Goal: Information Seeking & Learning: Learn about a topic

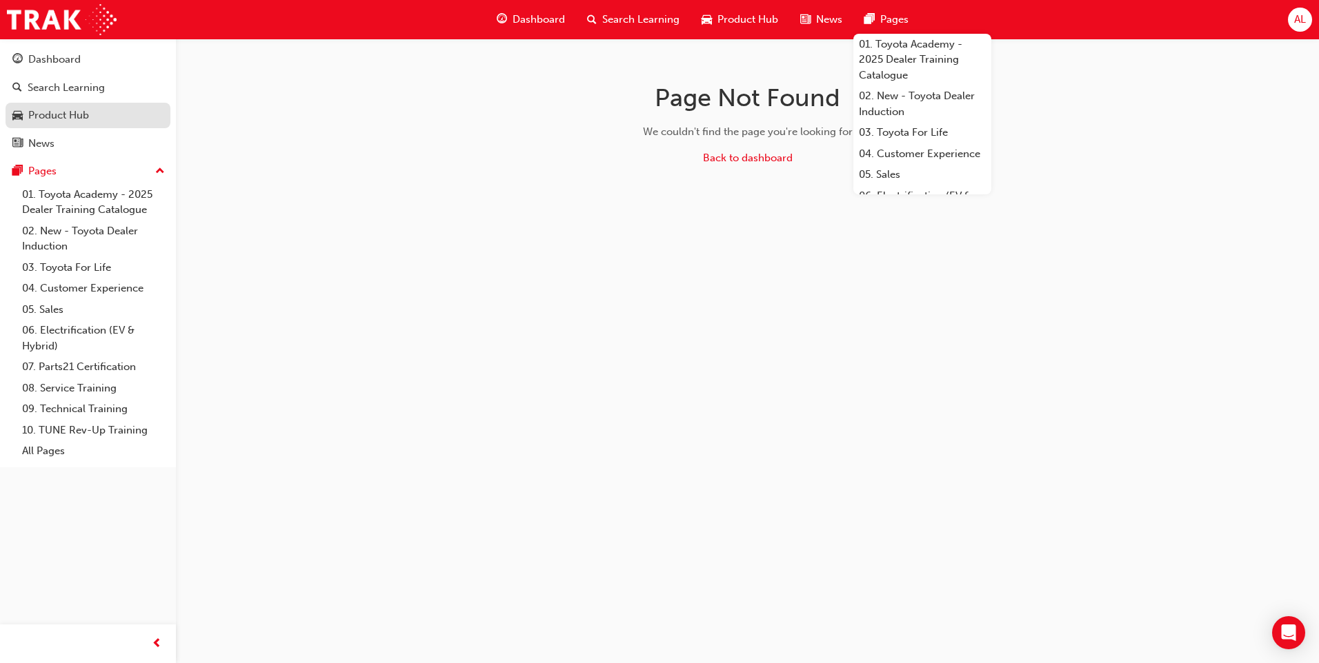
drag, startPoint x: 51, startPoint y: 117, endPoint x: 99, endPoint y: 117, distance: 47.6
click at [51, 117] on div "Product Hub" at bounding box center [58, 116] width 61 height 16
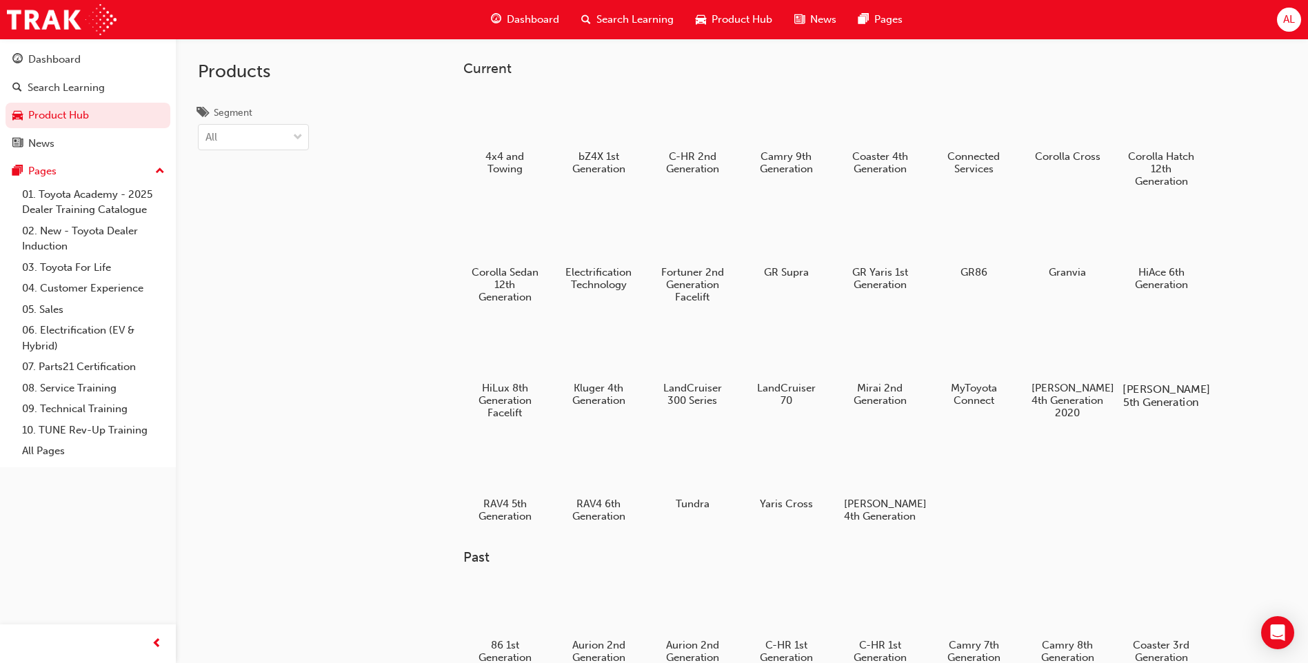
click at [1152, 345] on div at bounding box center [1161, 349] width 77 height 55
click at [605, 463] on div at bounding box center [599, 465] width 77 height 55
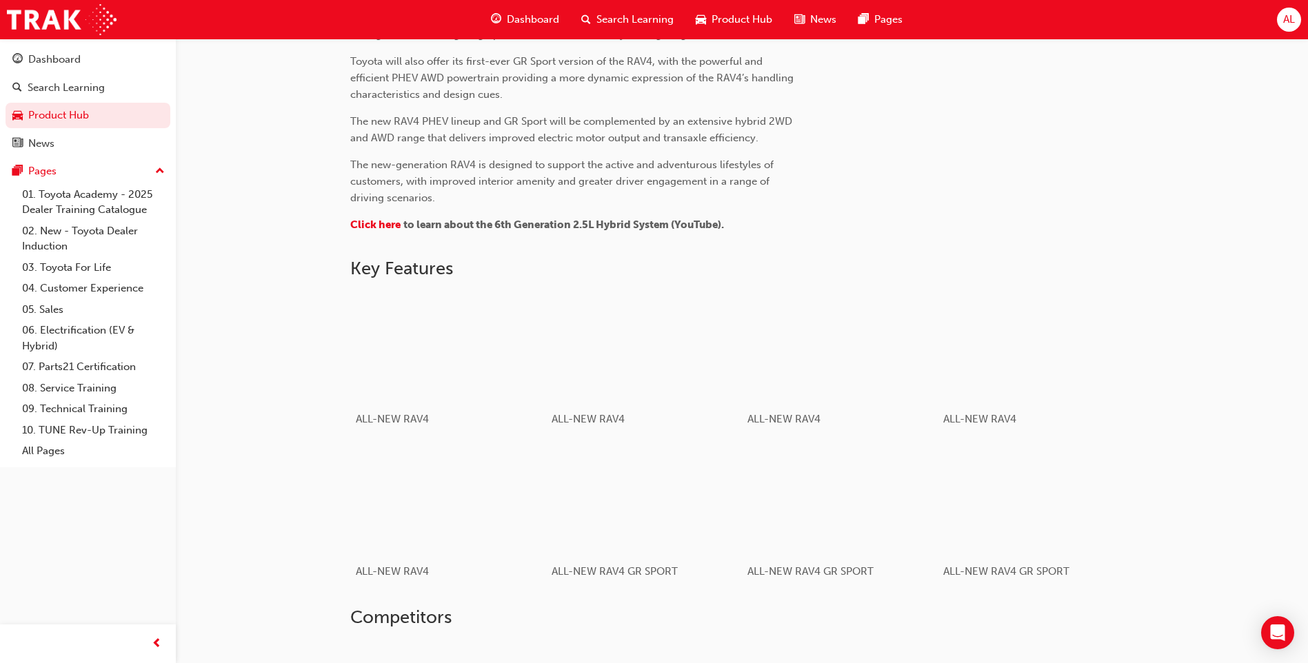
scroll to position [690, 0]
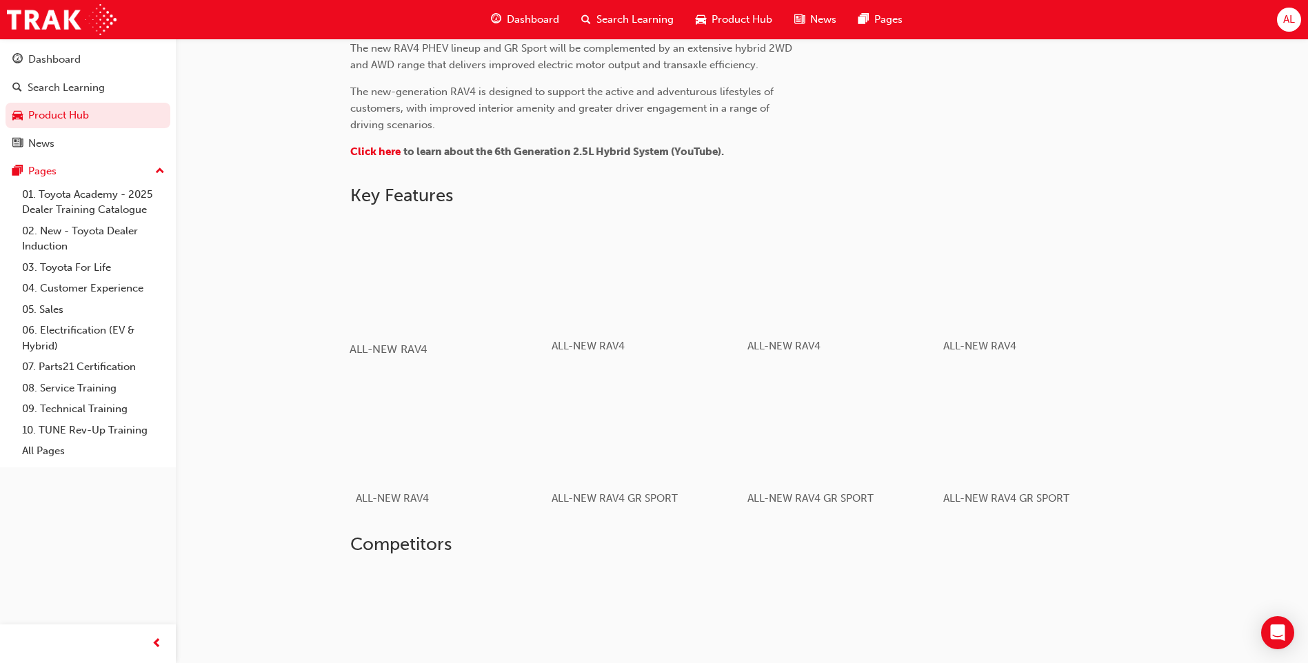
click at [441, 297] on div "button" at bounding box center [448, 274] width 197 height 110
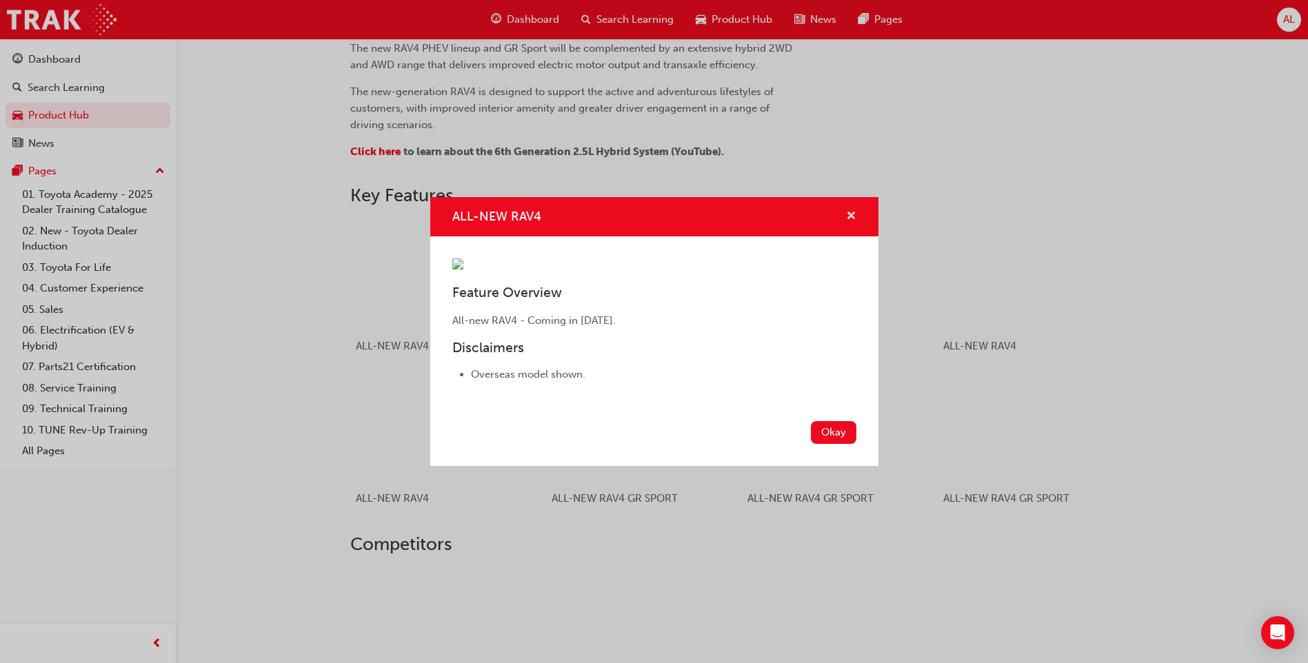
click at [850, 211] on span "cross-icon" at bounding box center [851, 217] width 10 height 12
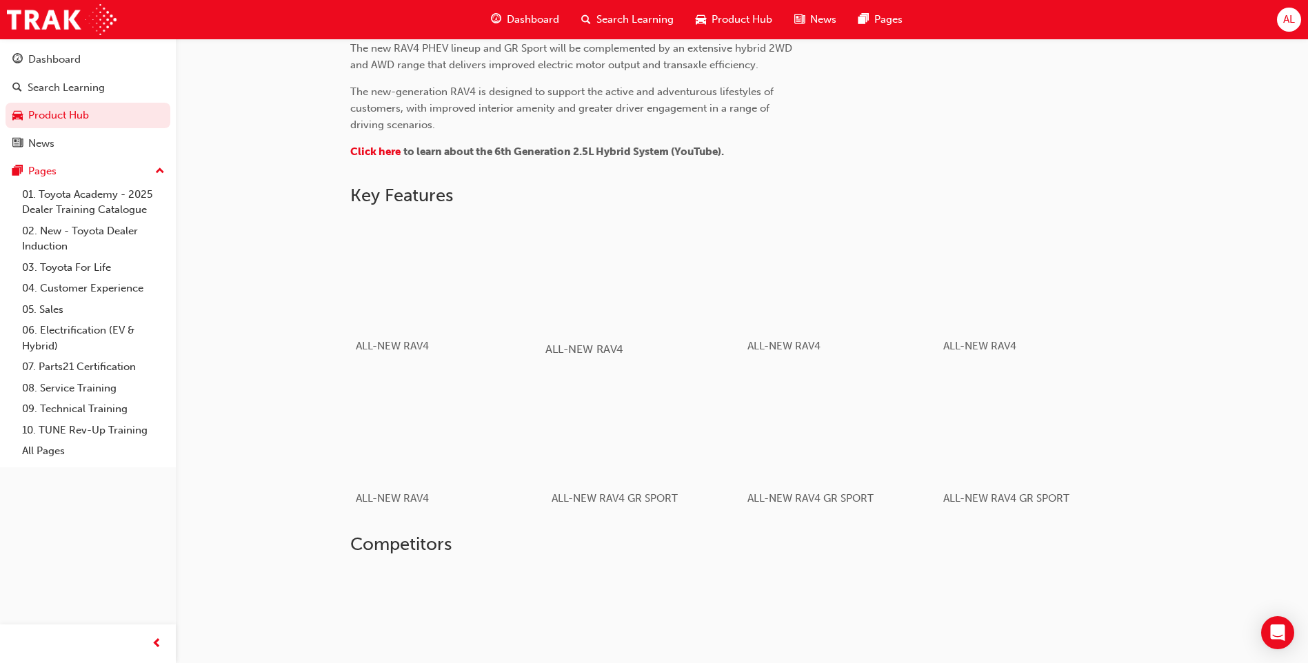
click at [643, 283] on div "button" at bounding box center [644, 274] width 197 height 110
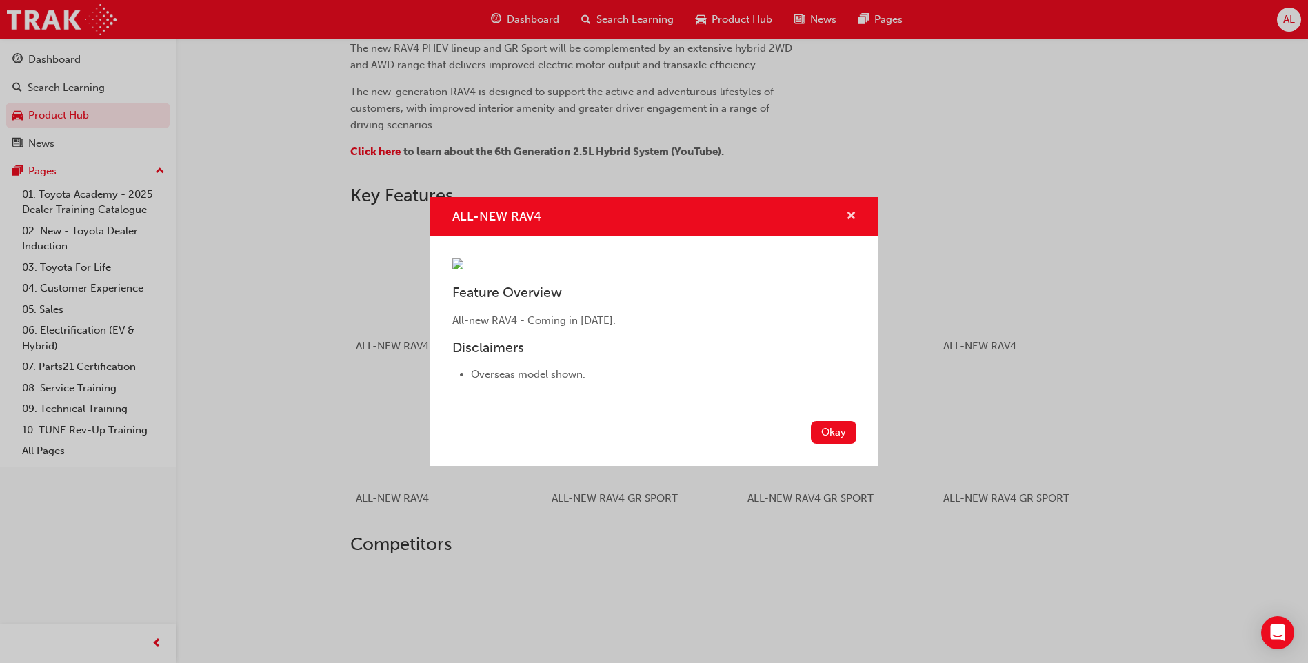
click at [854, 208] on button "ALL-NEW RAV4" at bounding box center [851, 216] width 10 height 17
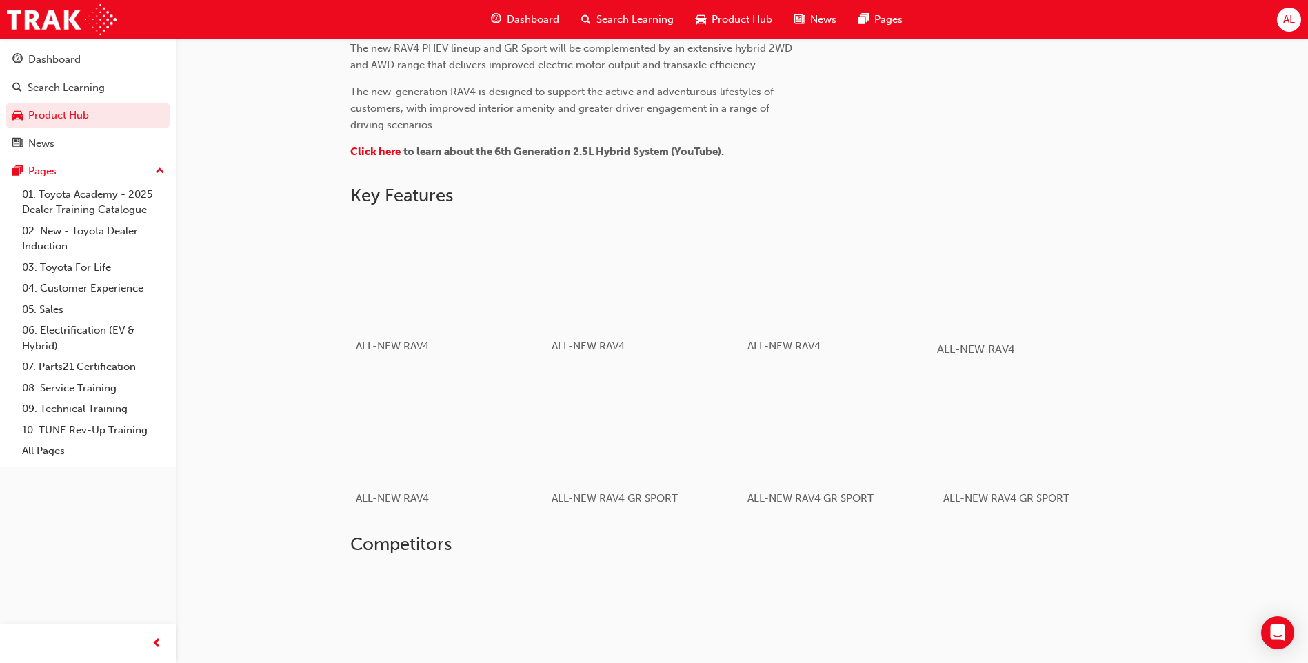
click at [1070, 266] on div "button" at bounding box center [1035, 274] width 197 height 110
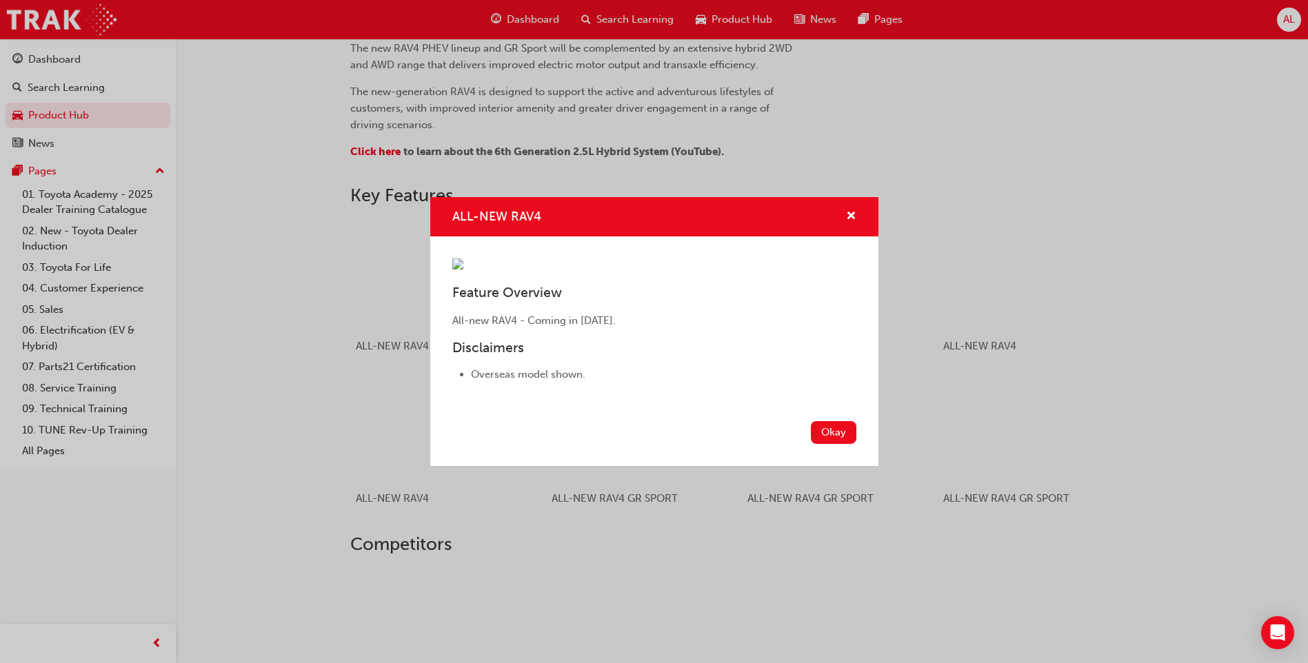
click at [1246, 481] on div "ALL-NEW RAV4 Feature Overview All-new RAV4 - Coming in [DATE]. Disclaimers Over…" at bounding box center [654, 331] width 1308 height 663
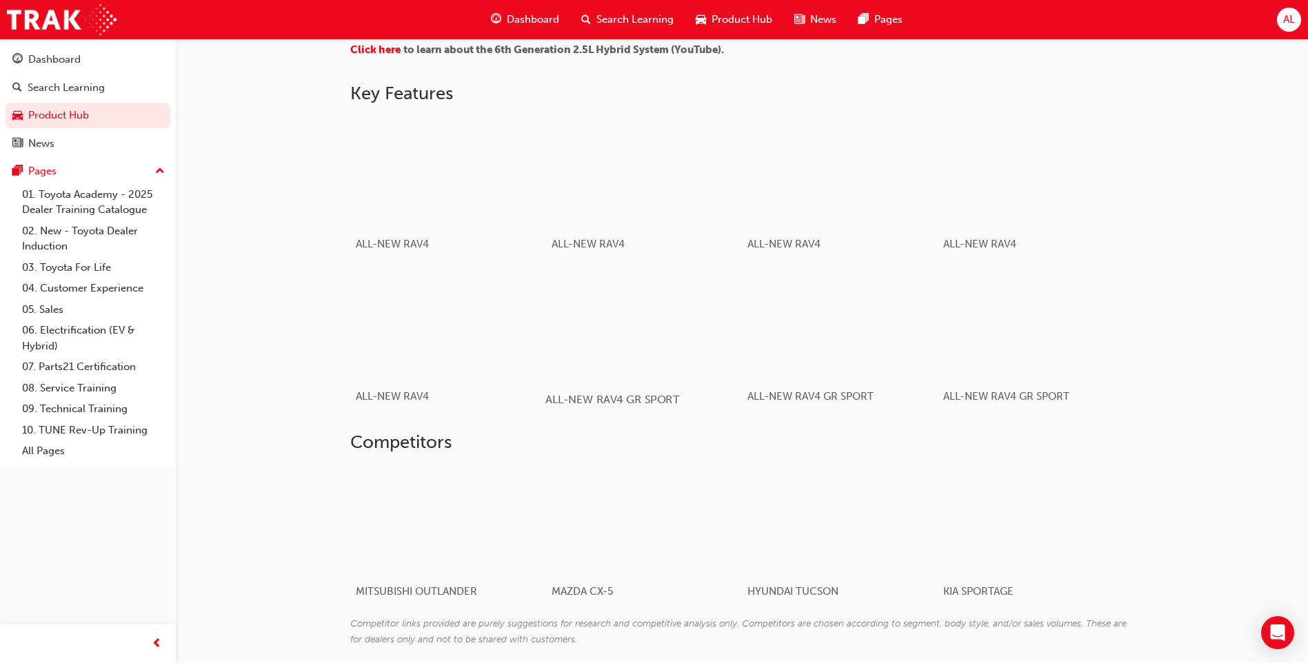
scroll to position [717, 0]
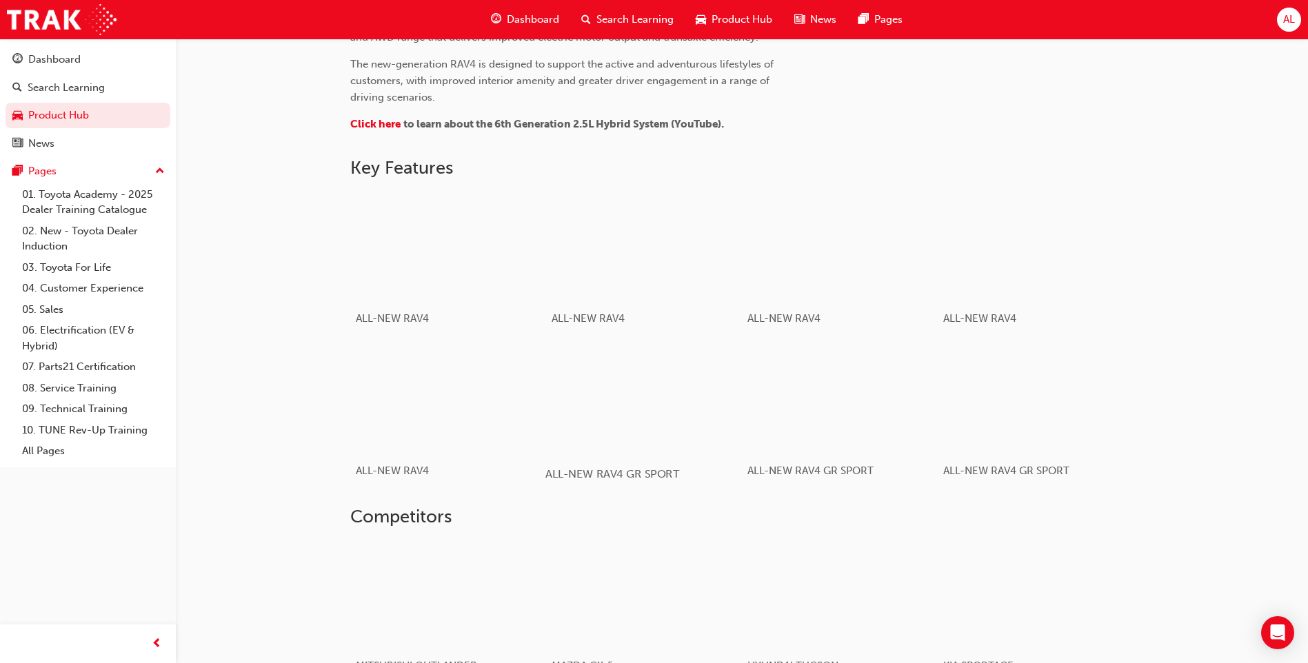
click at [668, 414] on div "button" at bounding box center [644, 398] width 197 height 110
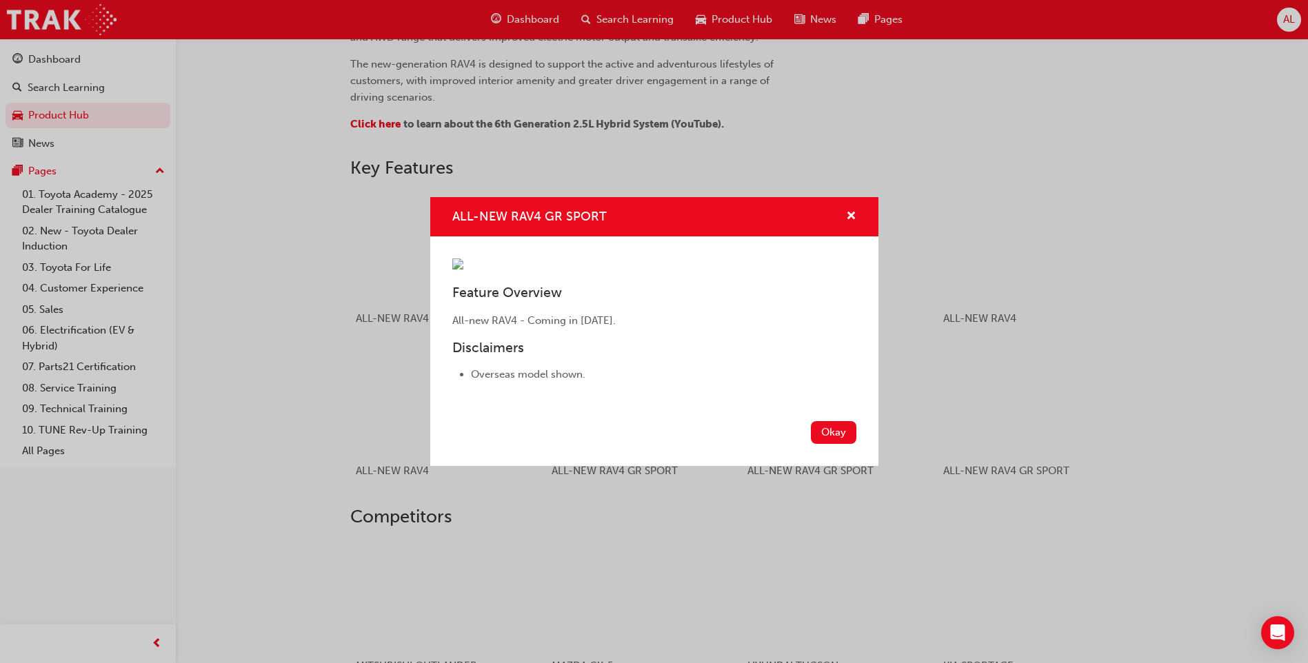
click at [841, 208] on div "ALL-NEW RAV4 GR SPORT" at bounding box center [845, 216] width 21 height 17
click at [849, 211] on span "cross-icon" at bounding box center [851, 217] width 10 height 12
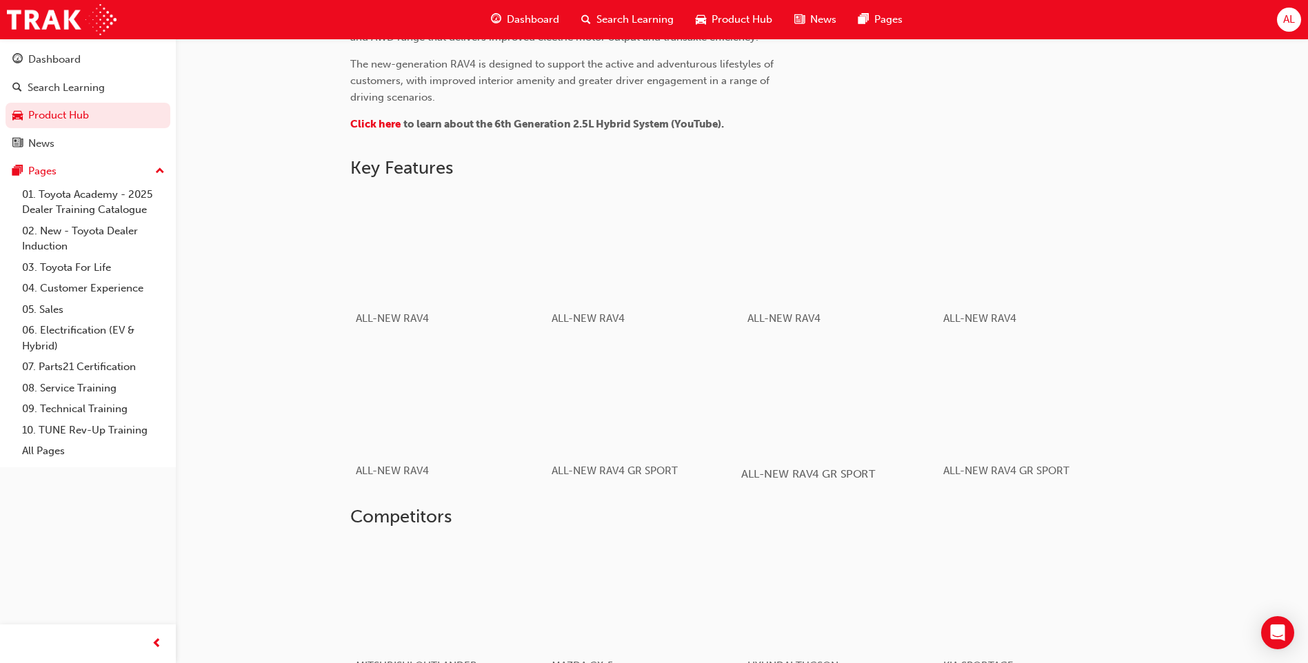
click at [848, 386] on div "button" at bounding box center [839, 398] width 197 height 110
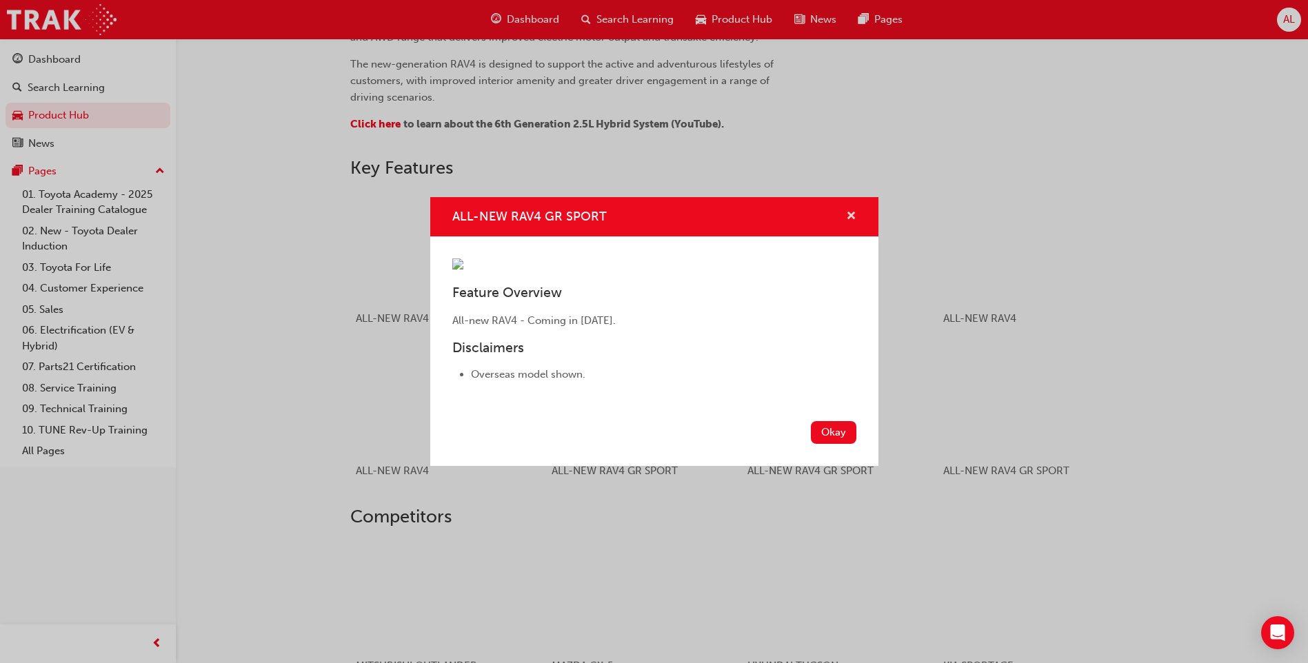
click at [852, 211] on span "cross-icon" at bounding box center [851, 217] width 10 height 12
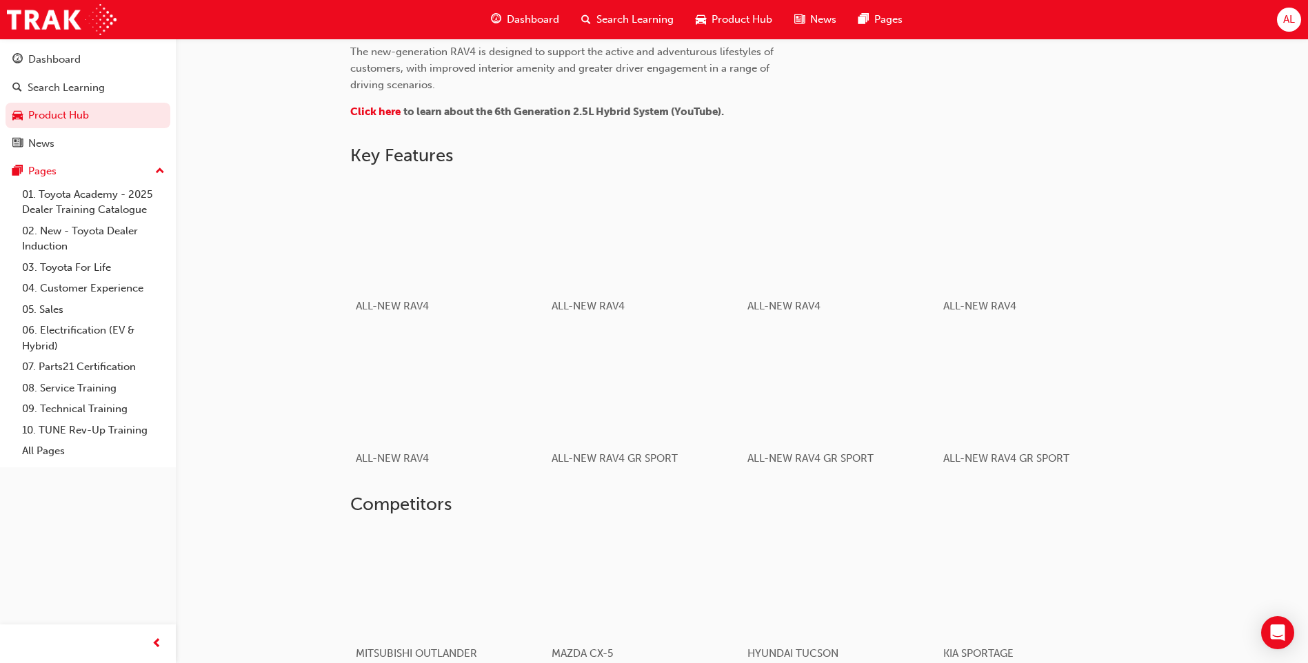
scroll to position [648, 0]
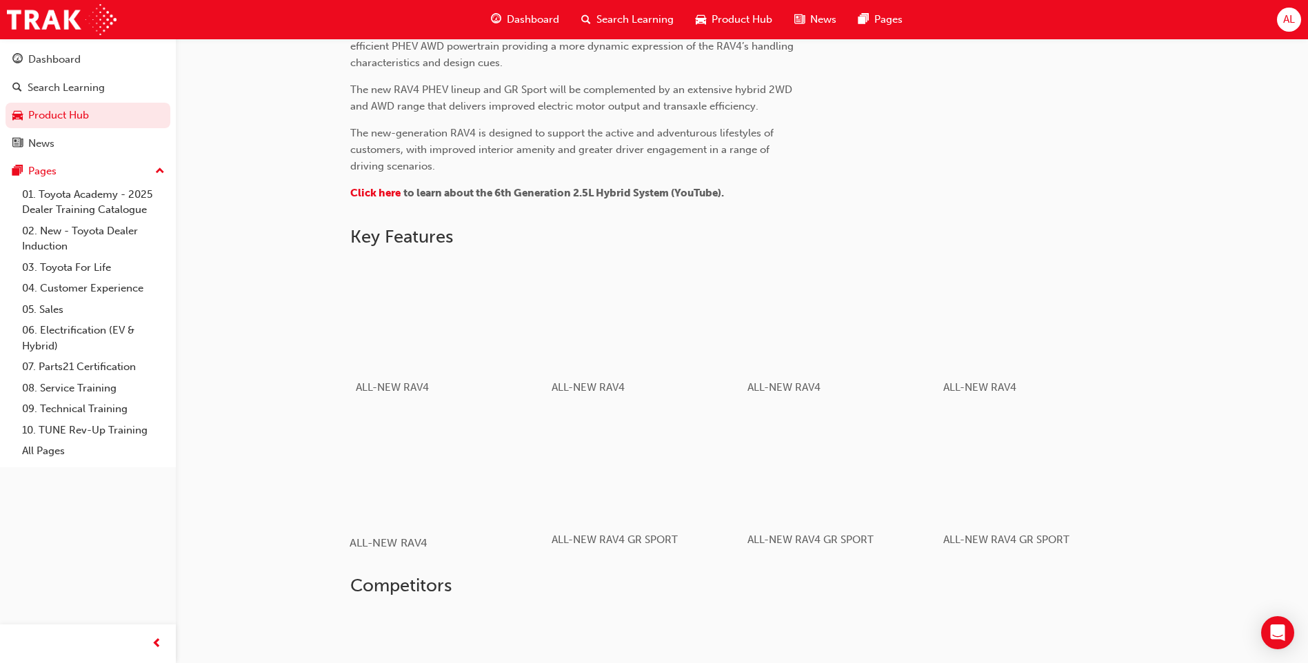
click at [448, 468] on div "button" at bounding box center [448, 467] width 197 height 110
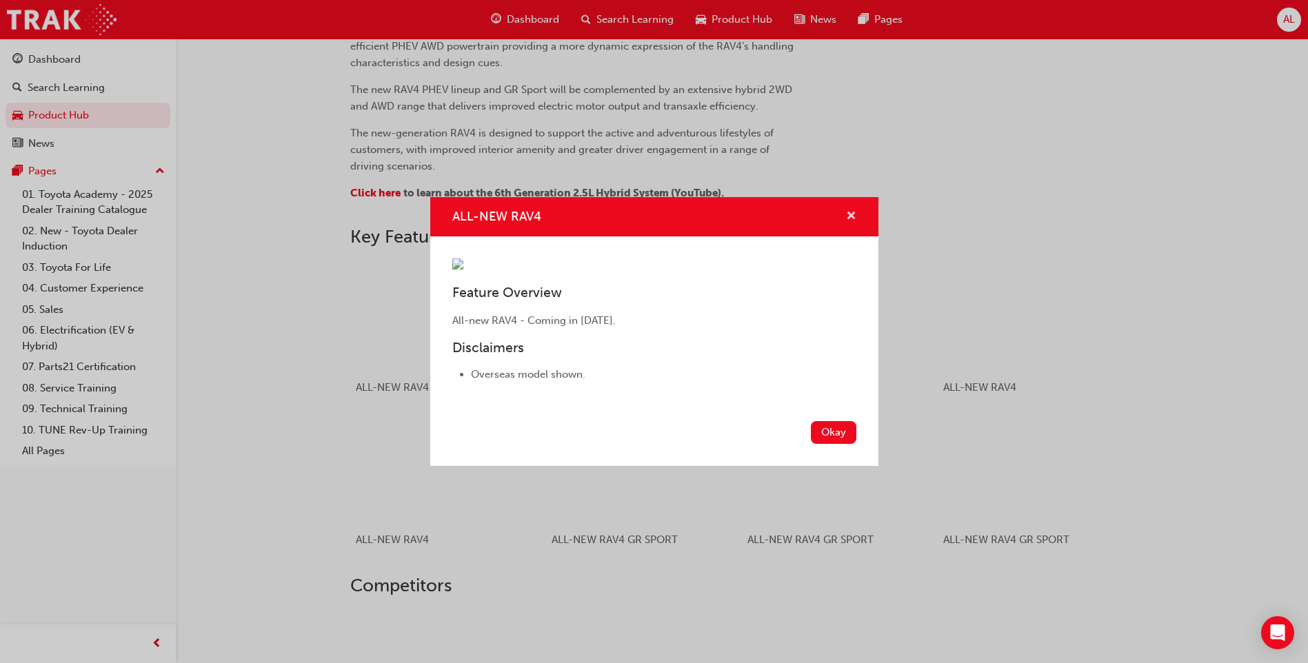
click at [851, 211] on span "cross-icon" at bounding box center [851, 217] width 10 height 12
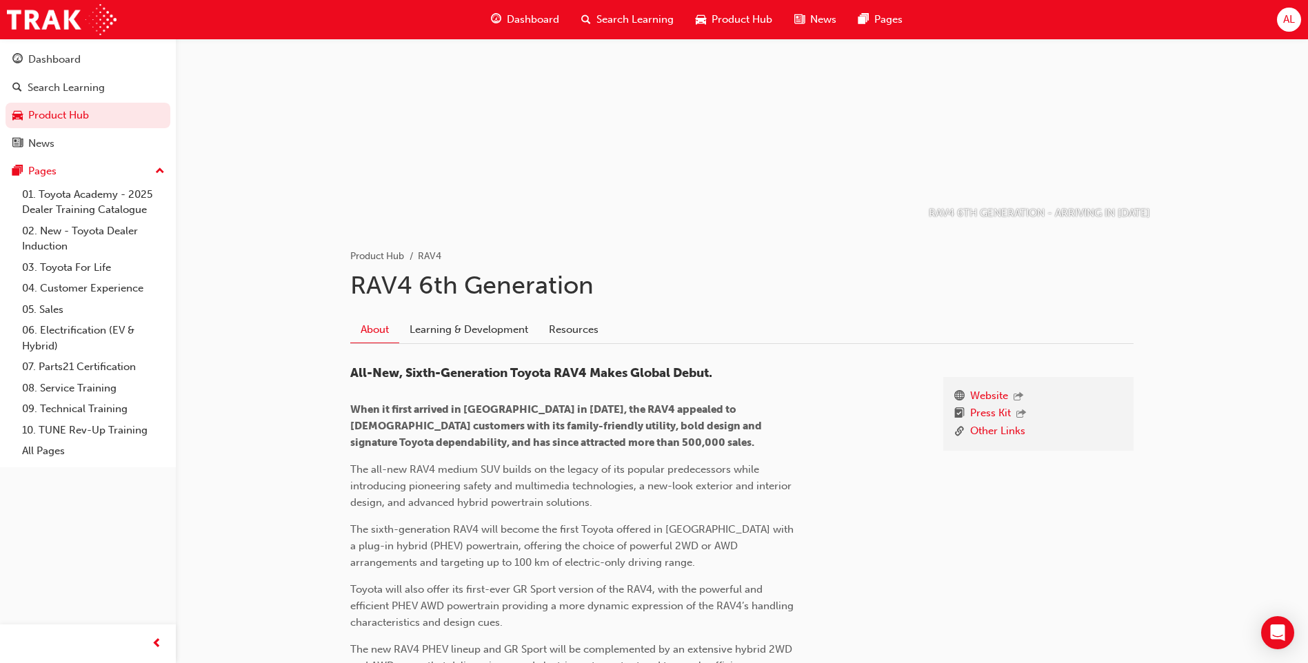
scroll to position [207, 0]
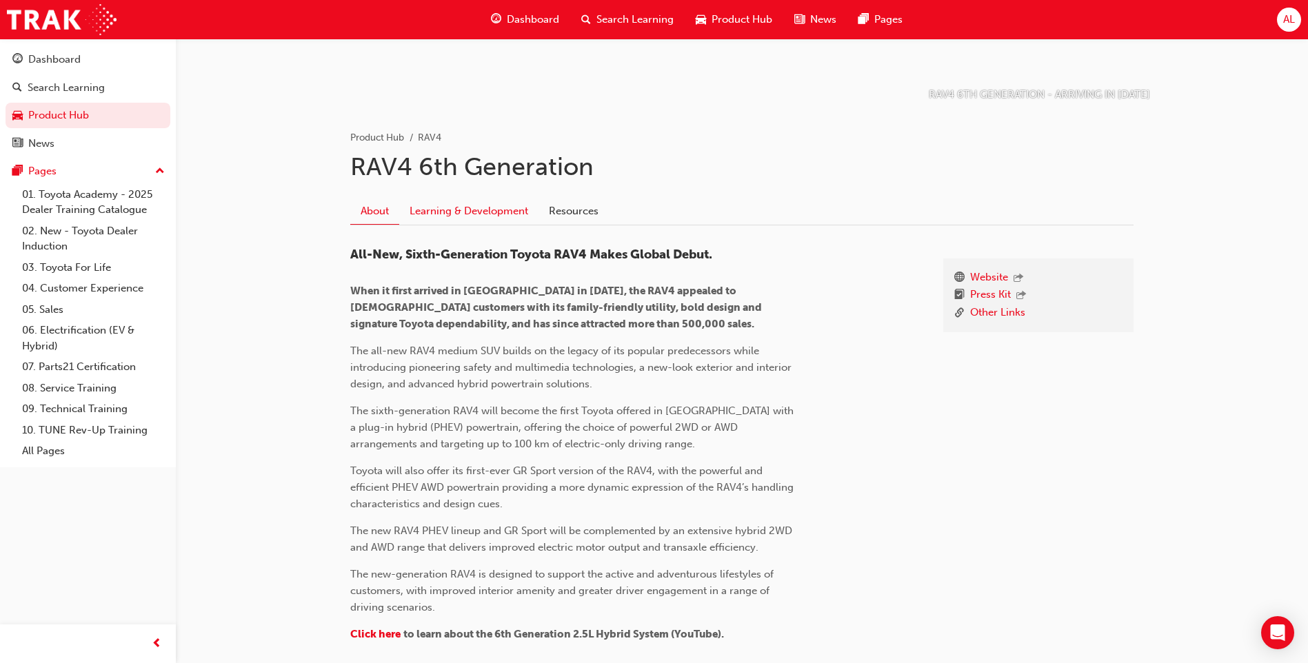
click at [460, 205] on link "Learning & Development" at bounding box center [468, 211] width 139 height 26
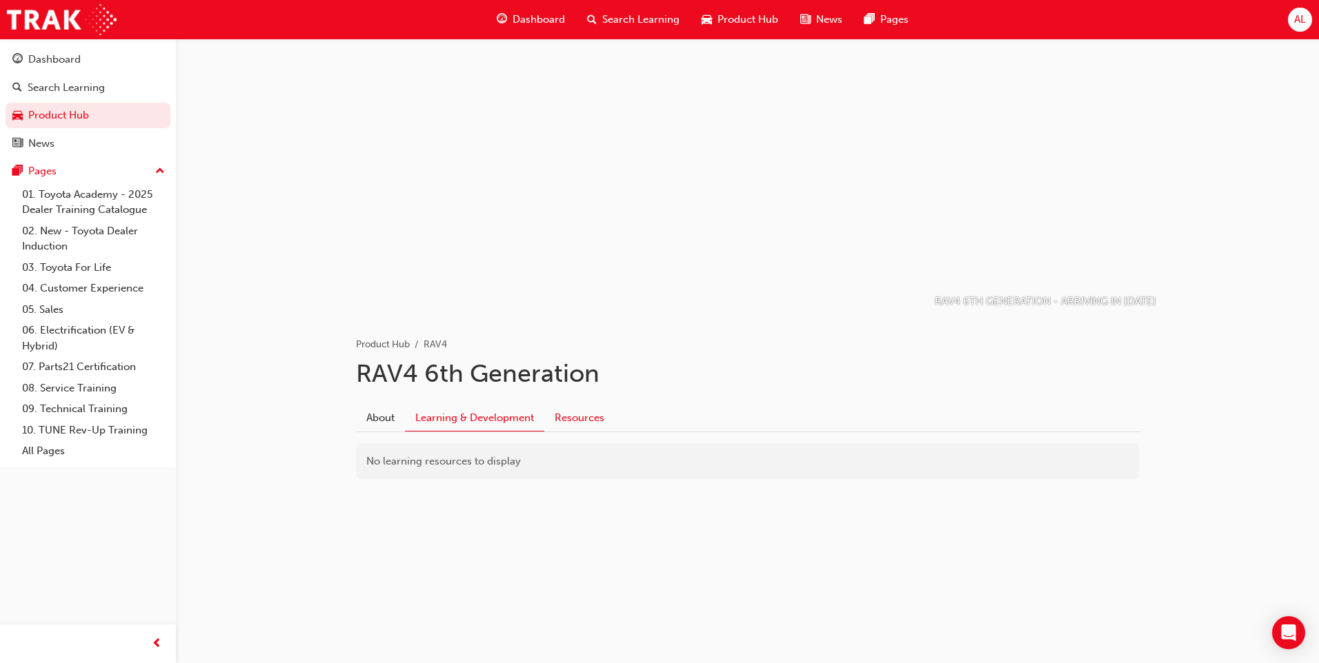
click at [577, 424] on link "Resources" at bounding box center [579, 418] width 70 height 26
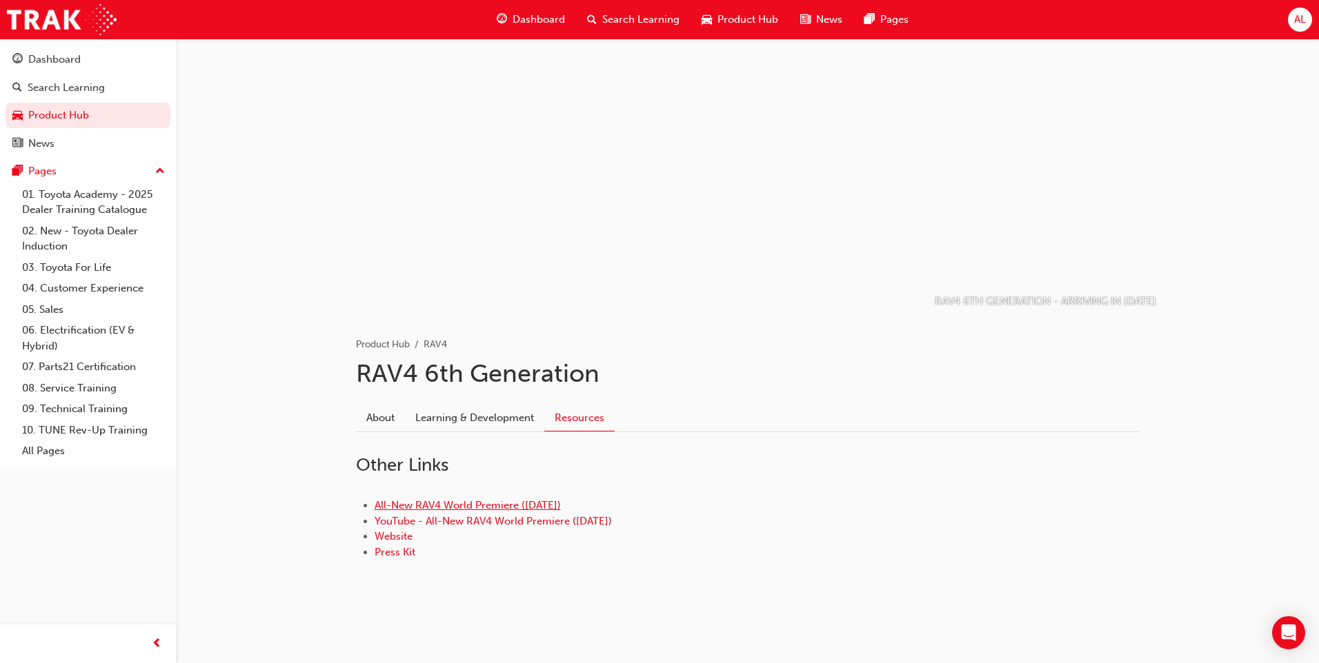
click at [436, 504] on link "All-New RAV4 World Premiere ([DATE])" at bounding box center [467, 505] width 186 height 12
